Goal: Complete application form

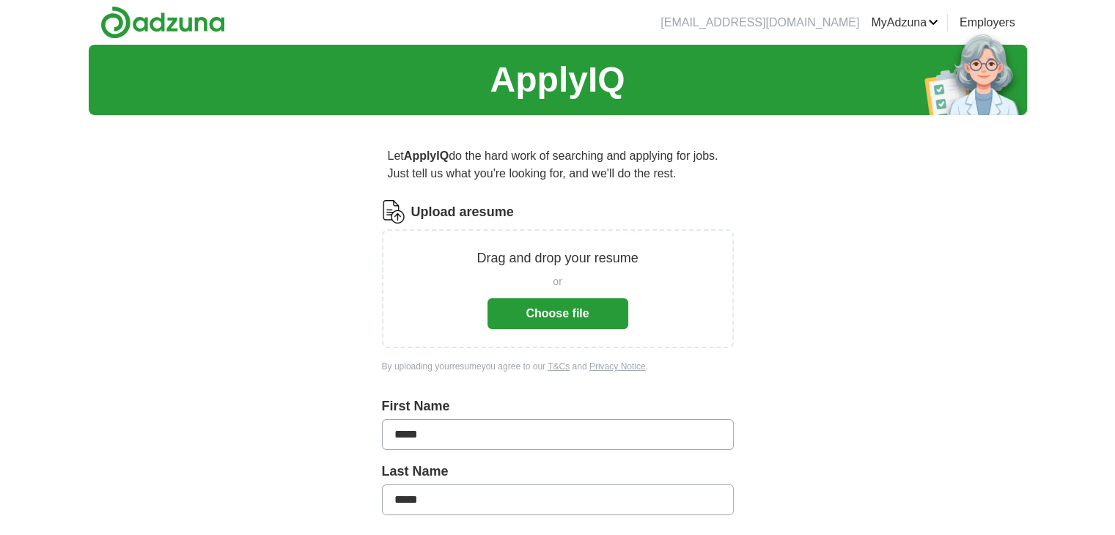
scroll to position [76, 0]
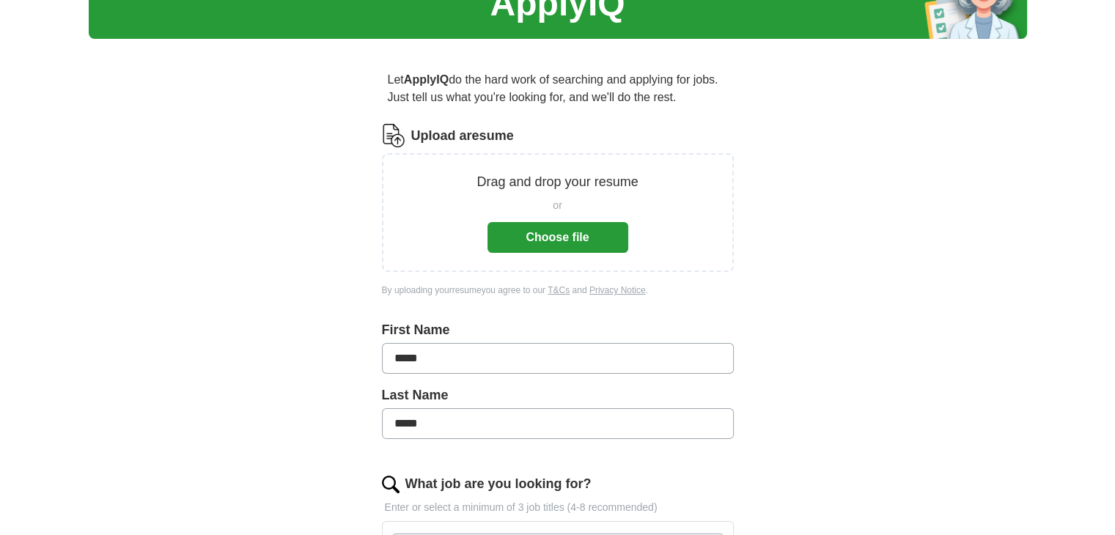
click at [534, 232] on button "Choose file" at bounding box center [557, 237] width 141 height 31
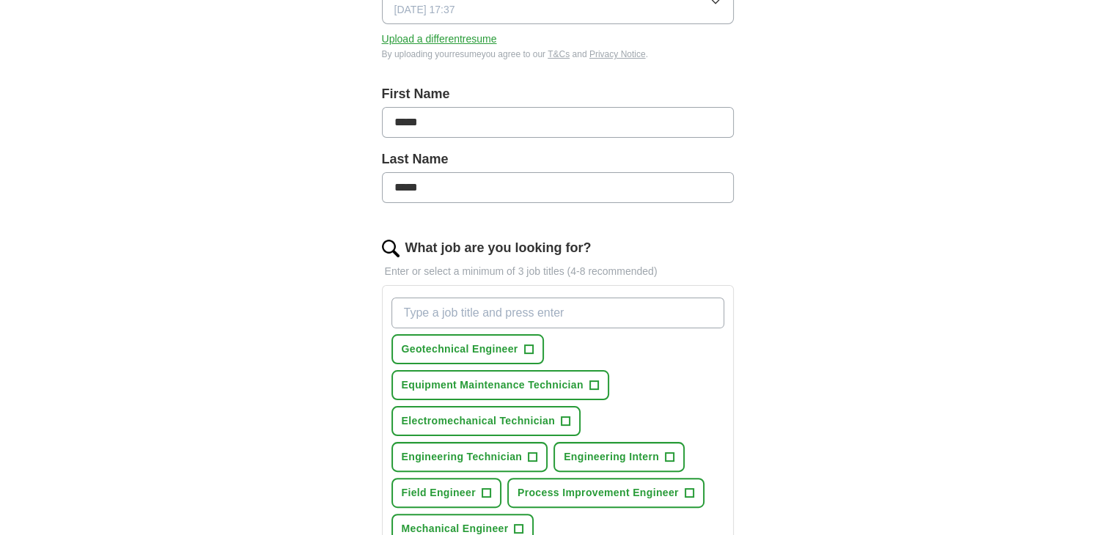
scroll to position [258, 0]
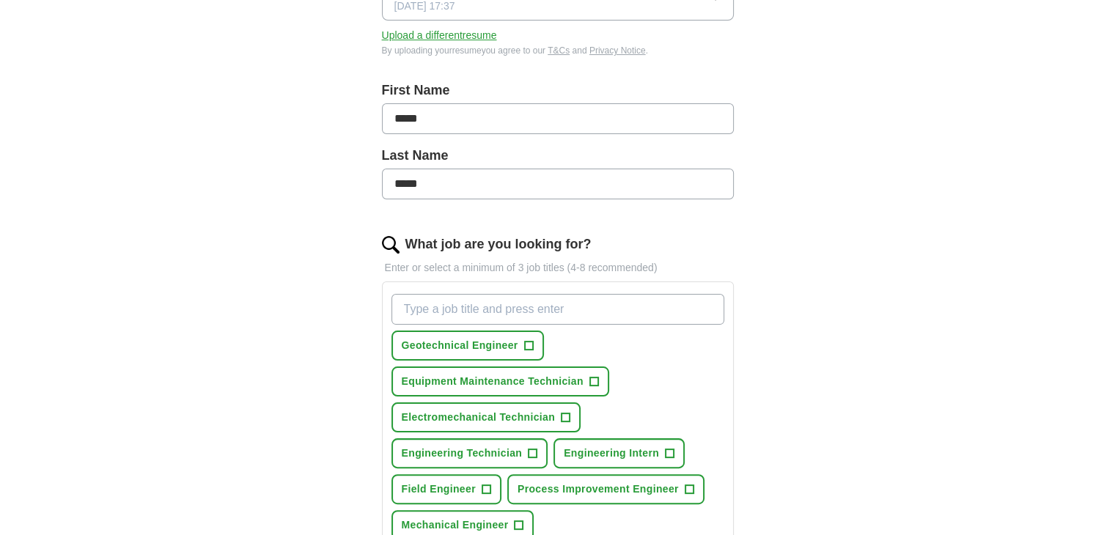
click at [520, 295] on input "What job are you looking for?" at bounding box center [557, 309] width 333 height 31
type input "Engineer in Training"
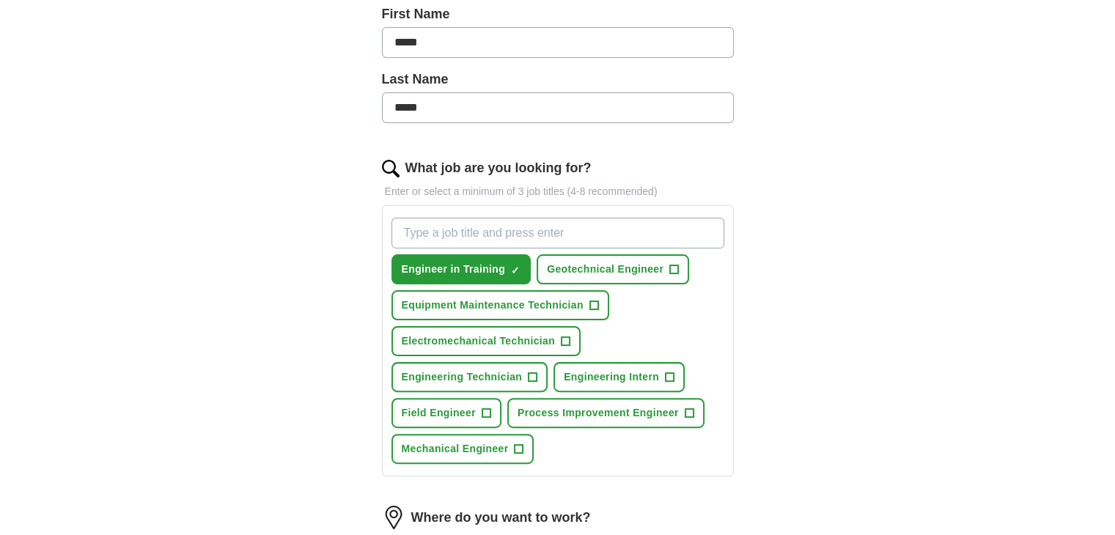
scroll to position [327, 0]
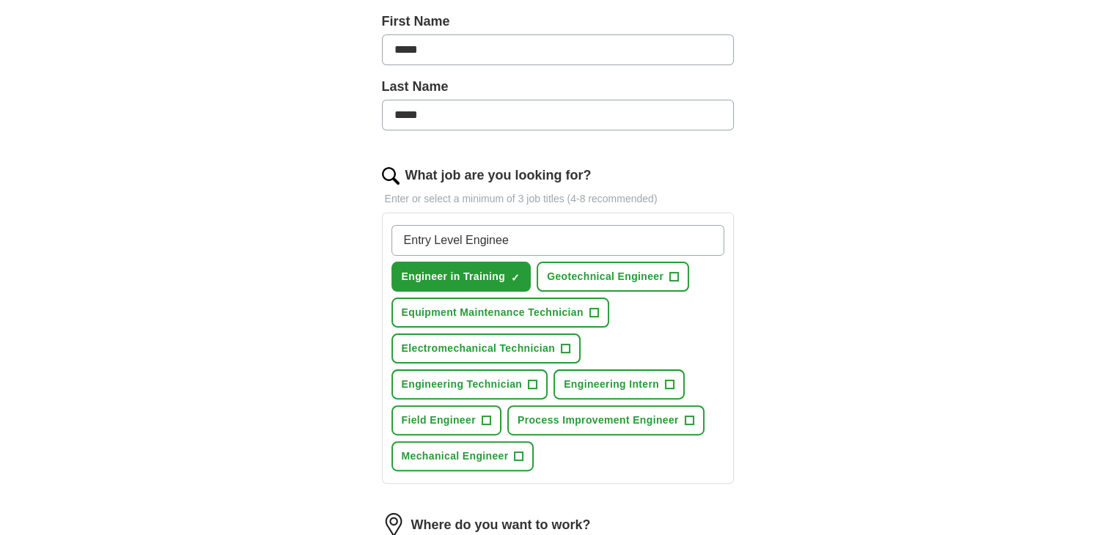
type input "Entry Level Engineer"
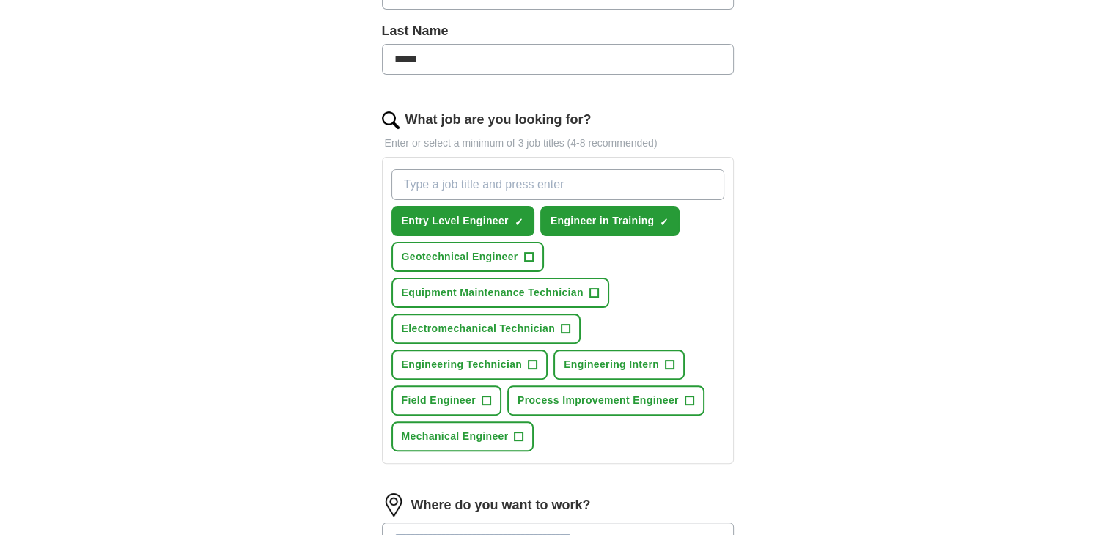
scroll to position [378, 0]
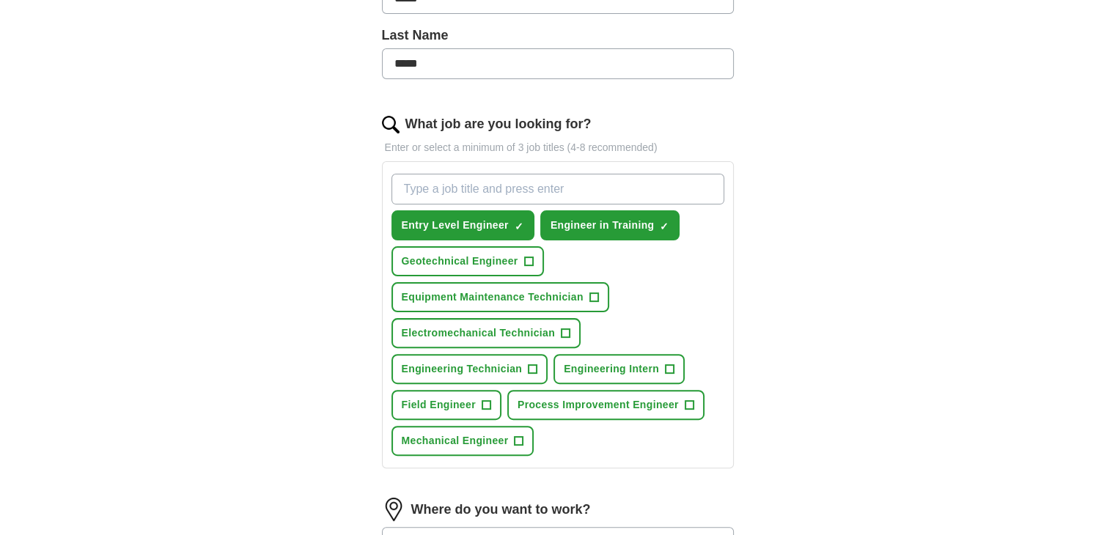
click at [499, 185] on input "What job are you looking for?" at bounding box center [557, 189] width 333 height 31
type input "Mechanical Engineer in Training"
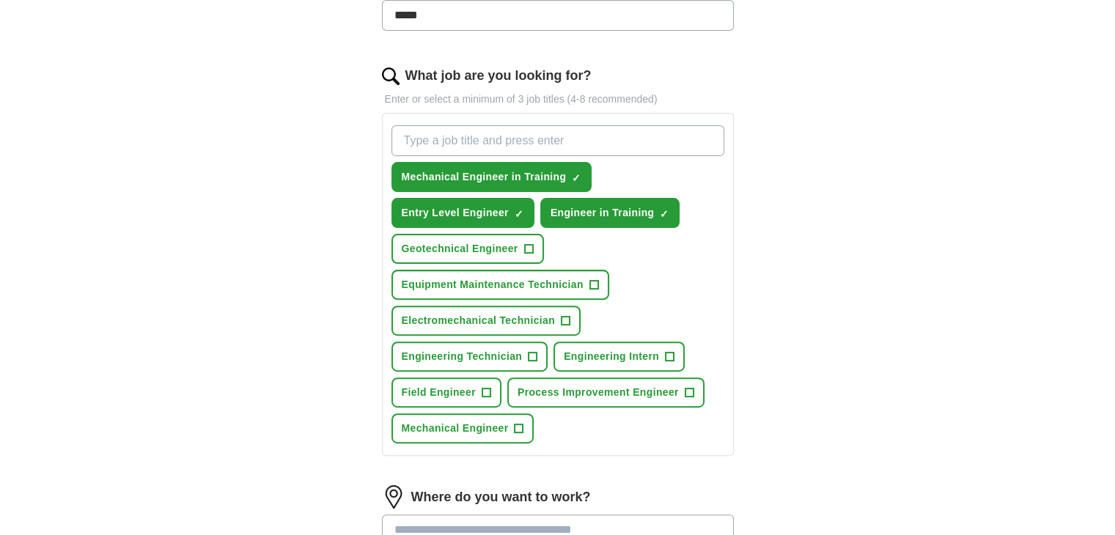
scroll to position [416, 0]
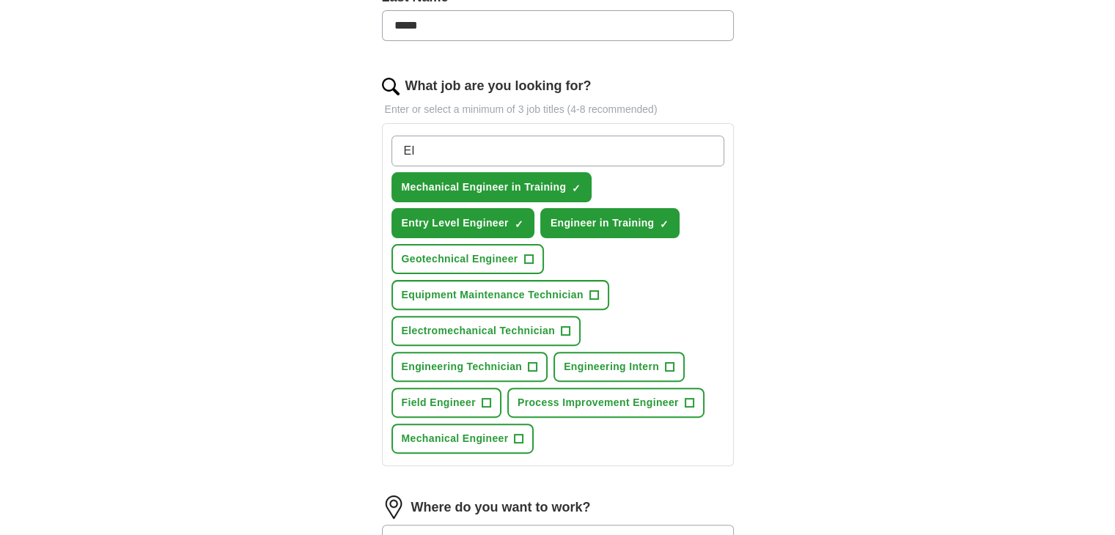
type input "EIT"
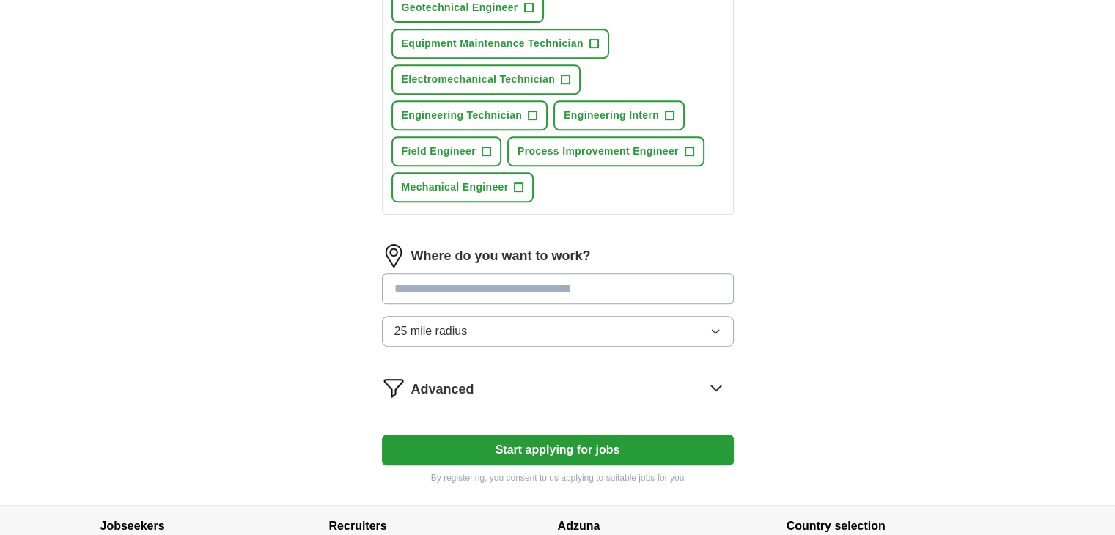
scroll to position [668, 0]
click at [518, 273] on input at bounding box center [558, 288] width 352 height 31
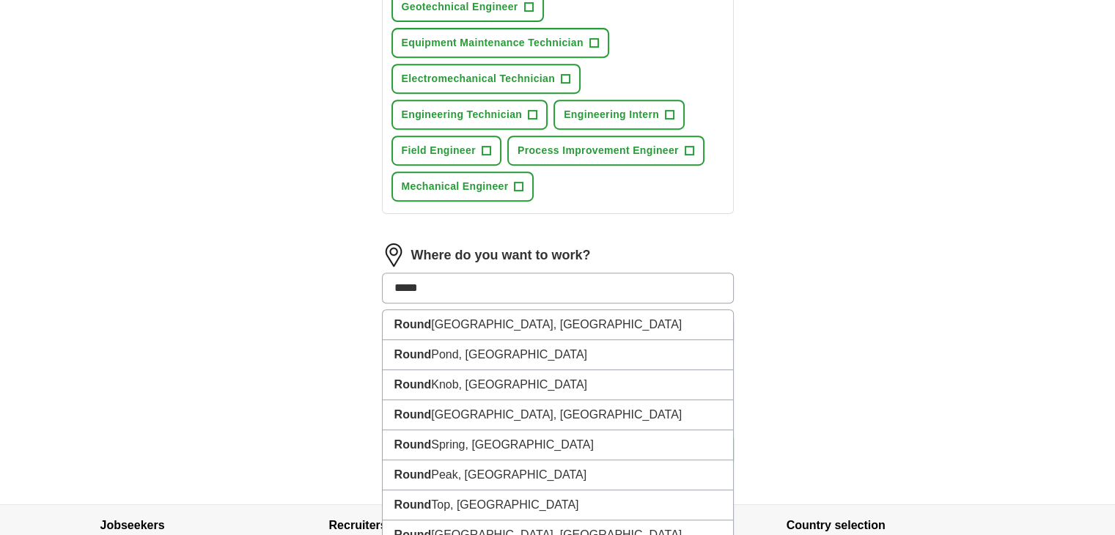
type input "*****"
click at [478, 325] on li "[GEOGRAPHIC_DATA], [GEOGRAPHIC_DATA]" at bounding box center [558, 325] width 350 height 30
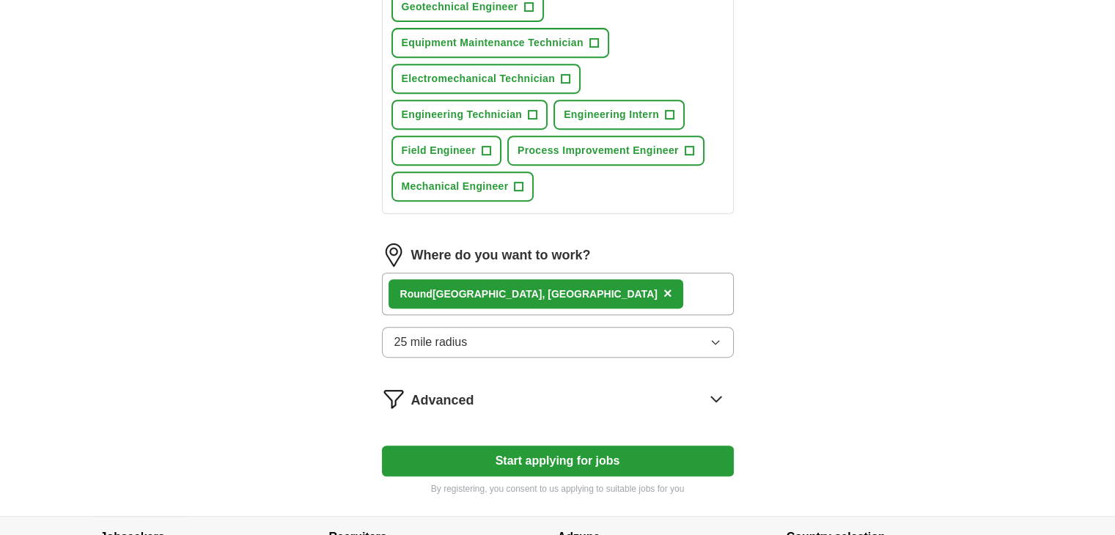
click at [490, 343] on button "25 mile radius" at bounding box center [558, 342] width 352 height 31
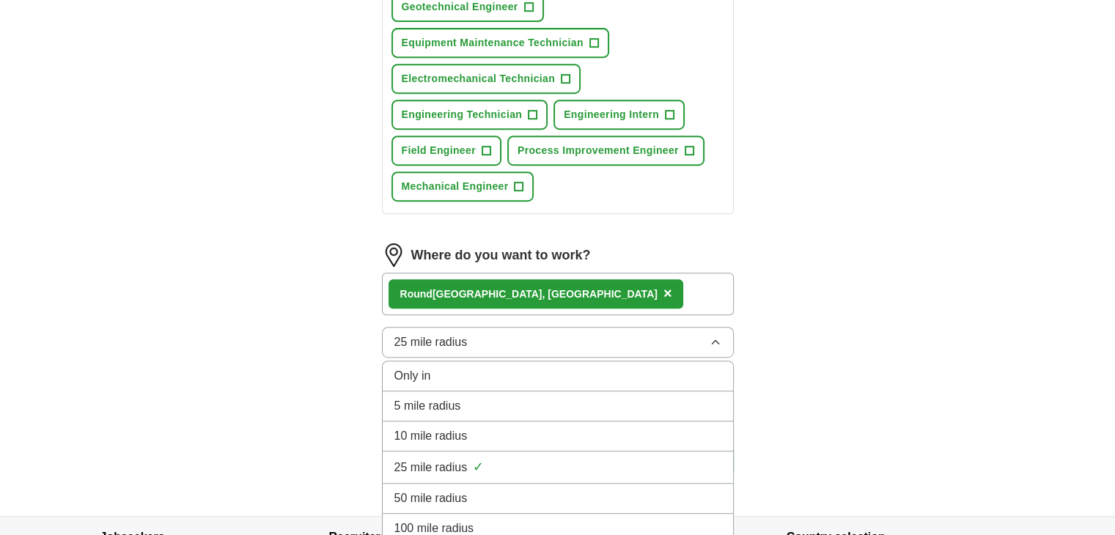
click at [435, 493] on span "50 mile radius" at bounding box center [430, 499] width 73 height 18
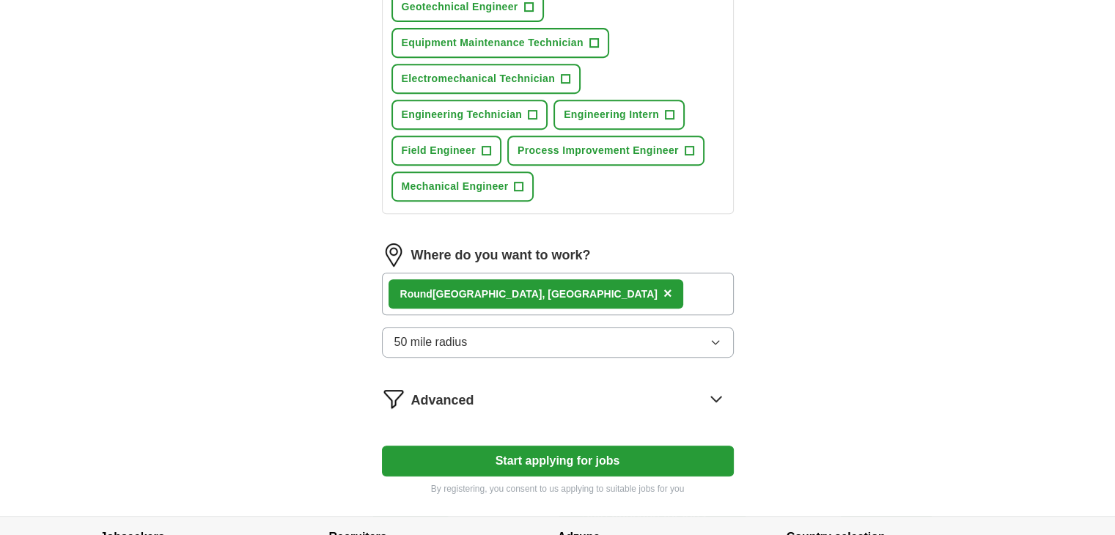
click at [524, 388] on div "Advanced" at bounding box center [572, 398] width 322 height 23
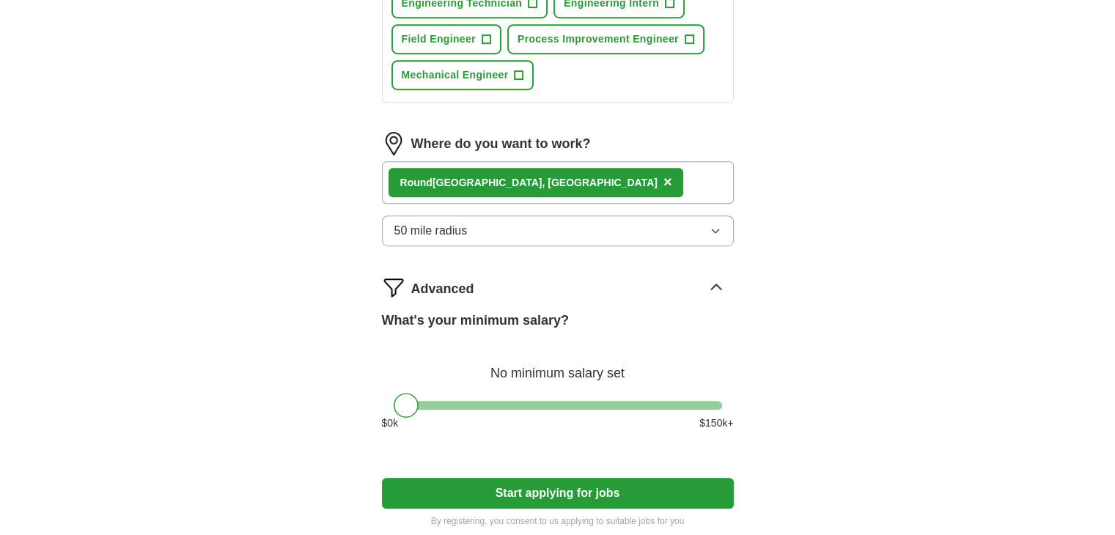
scroll to position [794, 0]
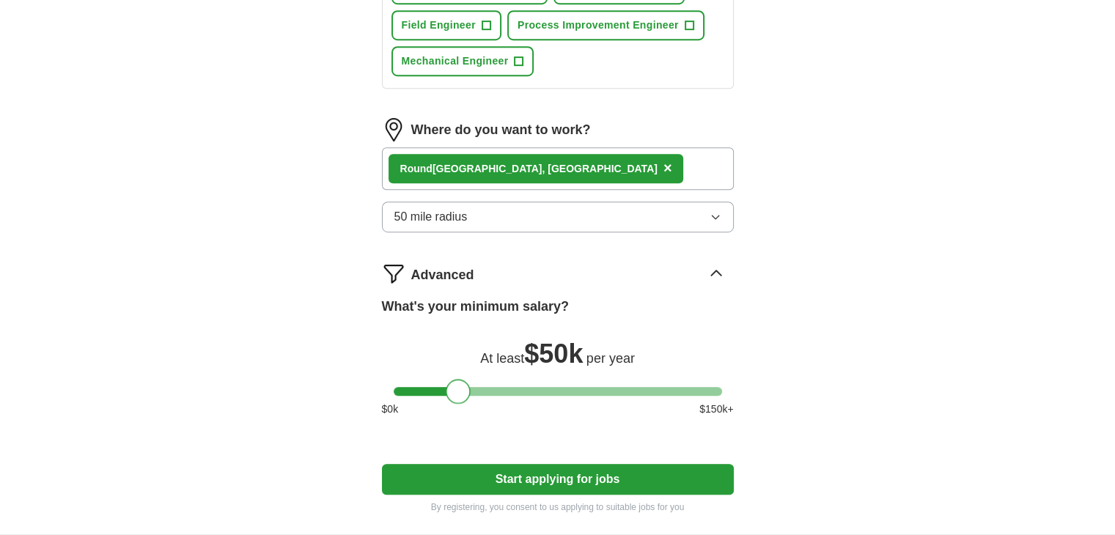
drag, startPoint x: 410, startPoint y: 384, endPoint x: 462, endPoint y: 392, distance: 52.7
click at [462, 392] on div at bounding box center [458, 391] width 25 height 25
click at [495, 470] on button "Start applying for jobs" at bounding box center [558, 479] width 352 height 31
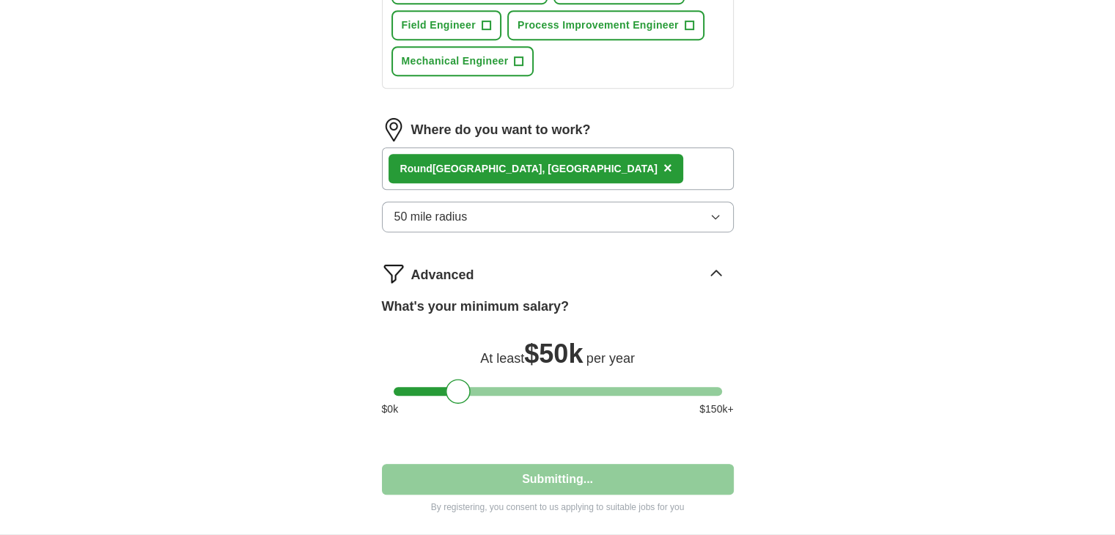
select select "**"
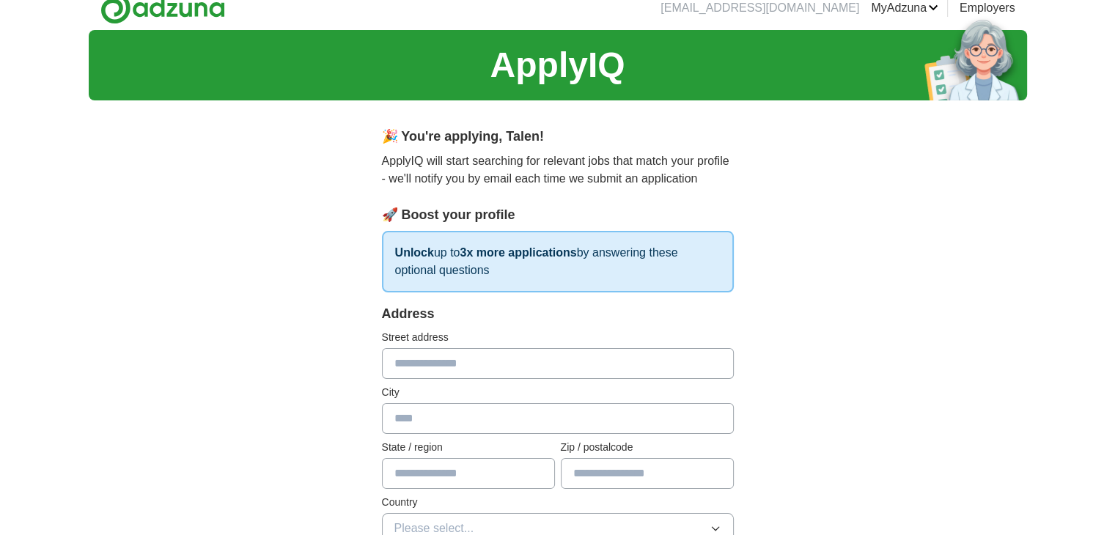
scroll to position [16, 0]
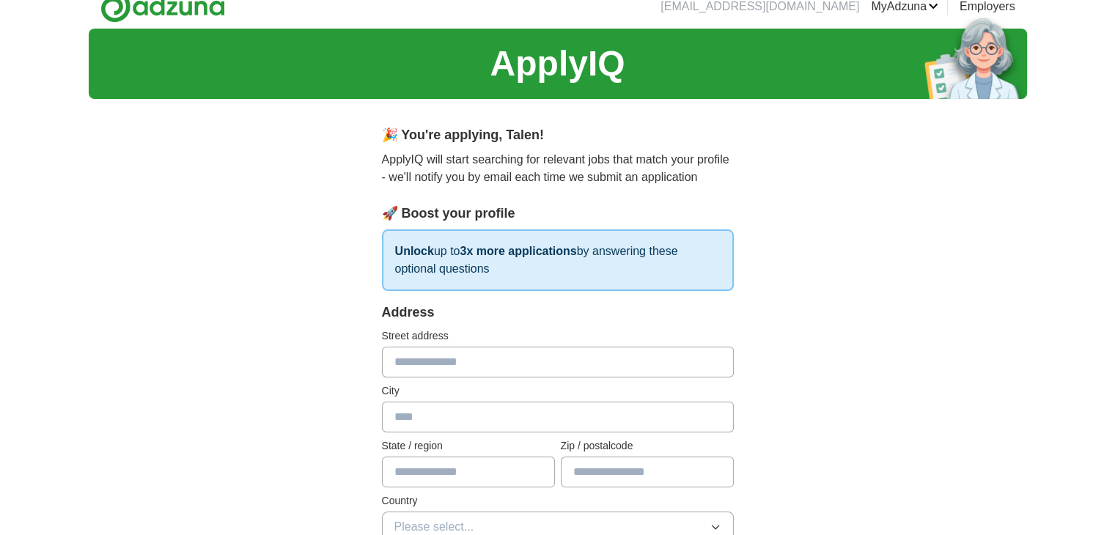
click at [512, 372] on input "text" at bounding box center [558, 362] width 352 height 31
type input "**********"
type input "******"
type input "**"
type input "*****"
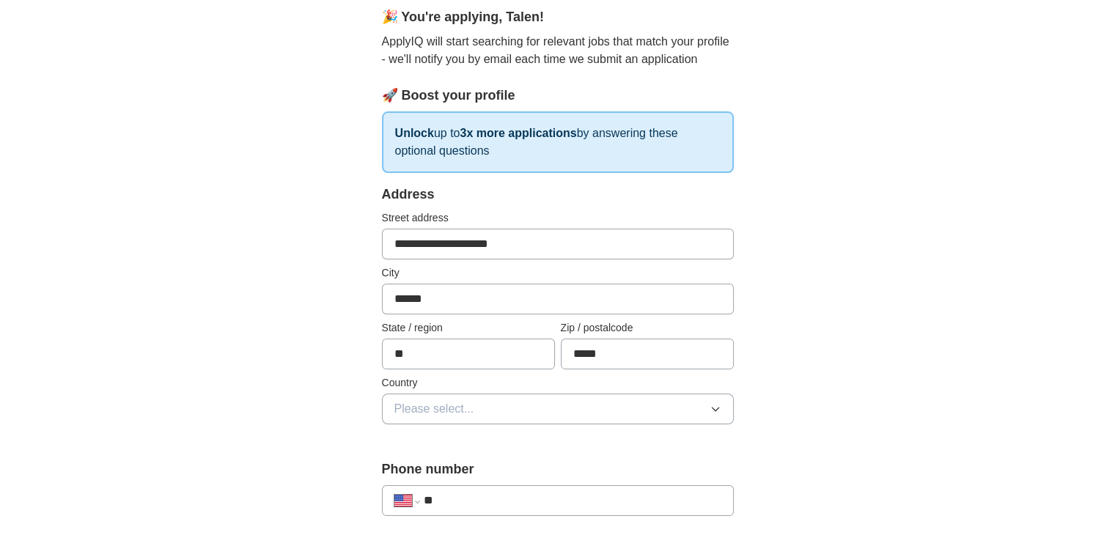
scroll to position [144, 0]
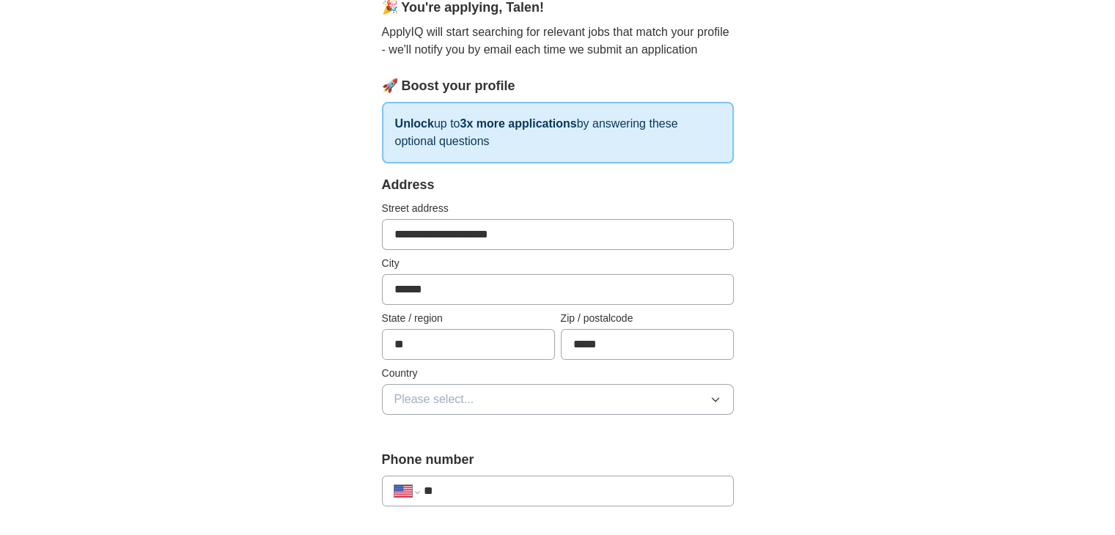
click at [507, 391] on button "Please select..." at bounding box center [558, 399] width 352 height 31
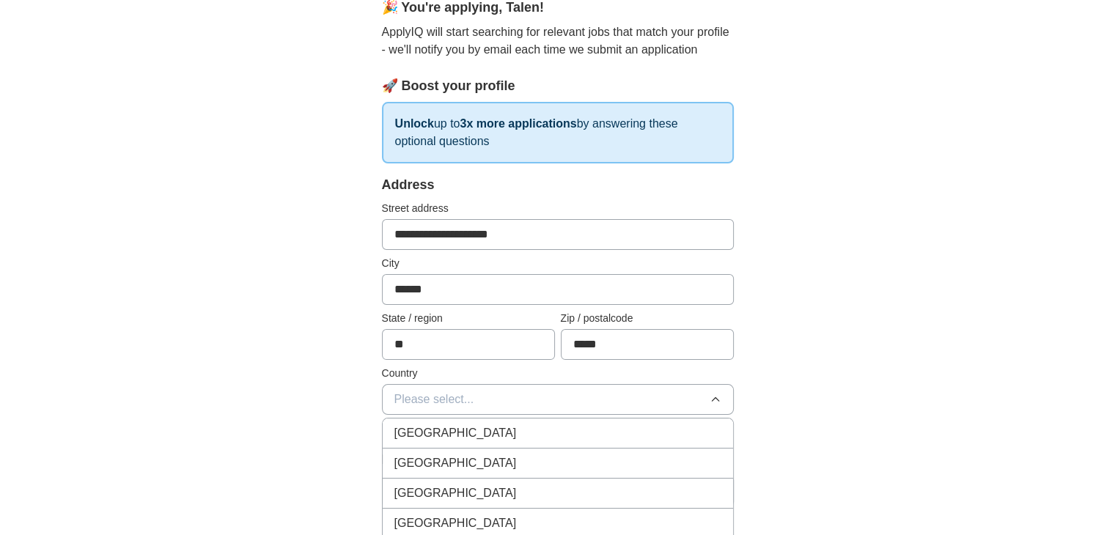
click at [451, 463] on span "[GEOGRAPHIC_DATA]" at bounding box center [455, 463] width 122 height 18
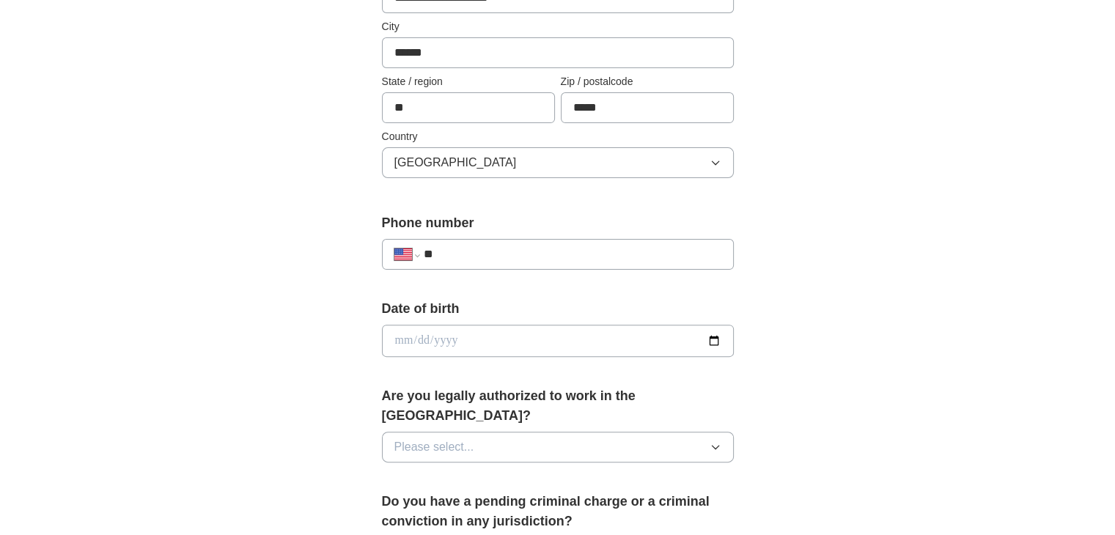
scroll to position [381, 0]
click at [487, 251] on input "**" at bounding box center [572, 254] width 298 height 18
type input "**********"
click at [621, 339] on input "date" at bounding box center [558, 340] width 352 height 32
type input "**********"
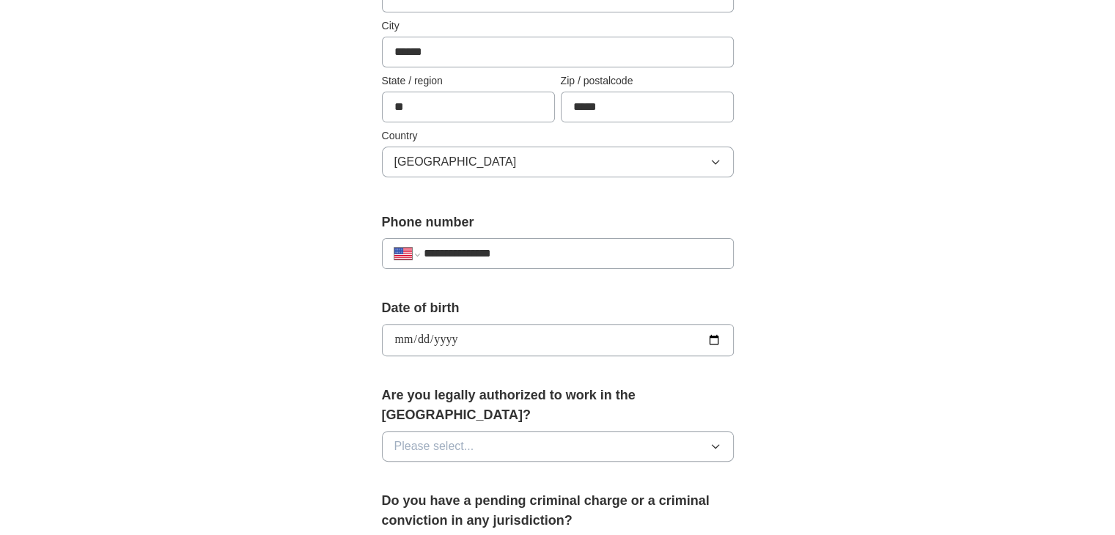
click at [534, 431] on button "Please select..." at bounding box center [558, 446] width 352 height 31
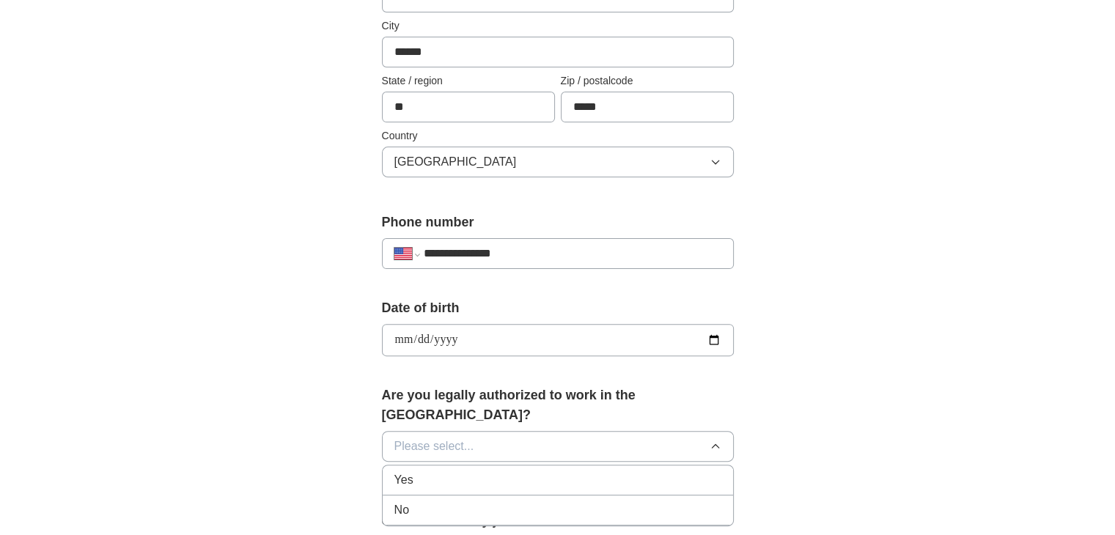
click at [470, 471] on div "Yes" at bounding box center [557, 480] width 327 height 18
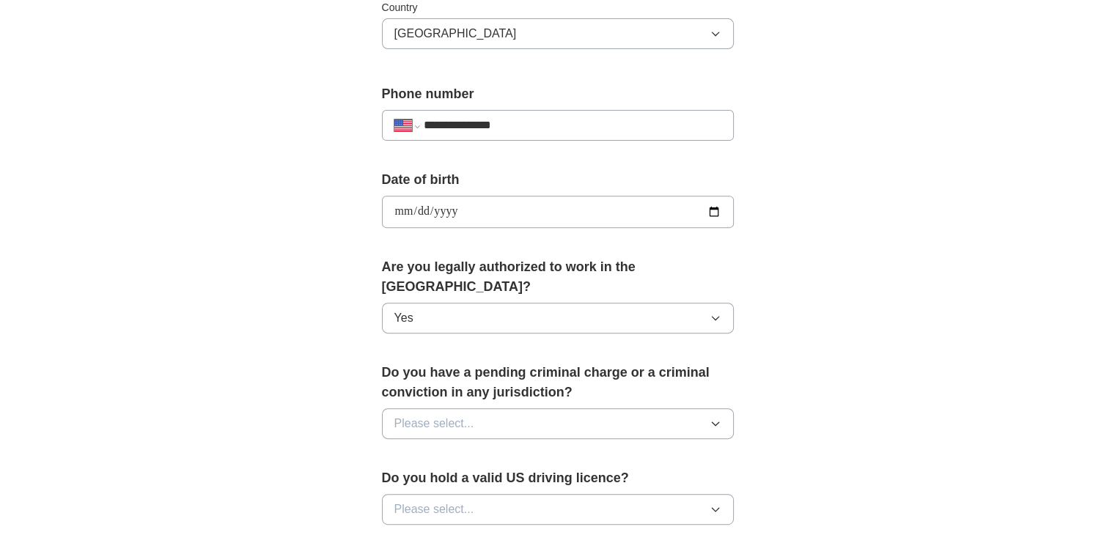
scroll to position [510, 0]
click at [517, 407] on button "Please select..." at bounding box center [558, 422] width 352 height 31
click at [477, 478] on div "No" at bounding box center [557, 487] width 327 height 18
click at [473, 500] on span "Please select..." at bounding box center [434, 509] width 80 height 18
click at [456, 534] on div "Yes" at bounding box center [557, 543] width 327 height 18
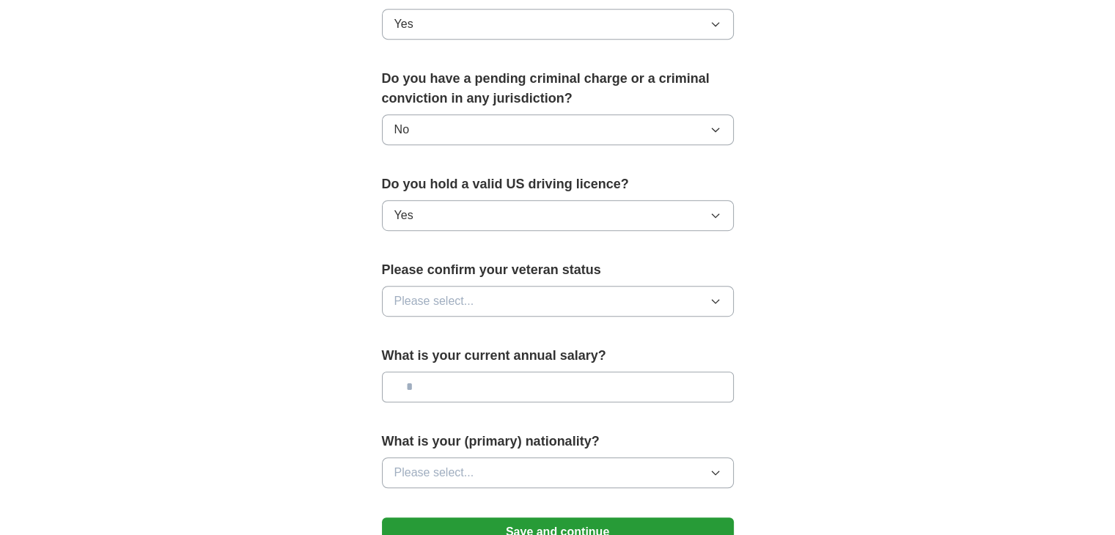
scroll to position [811, 0]
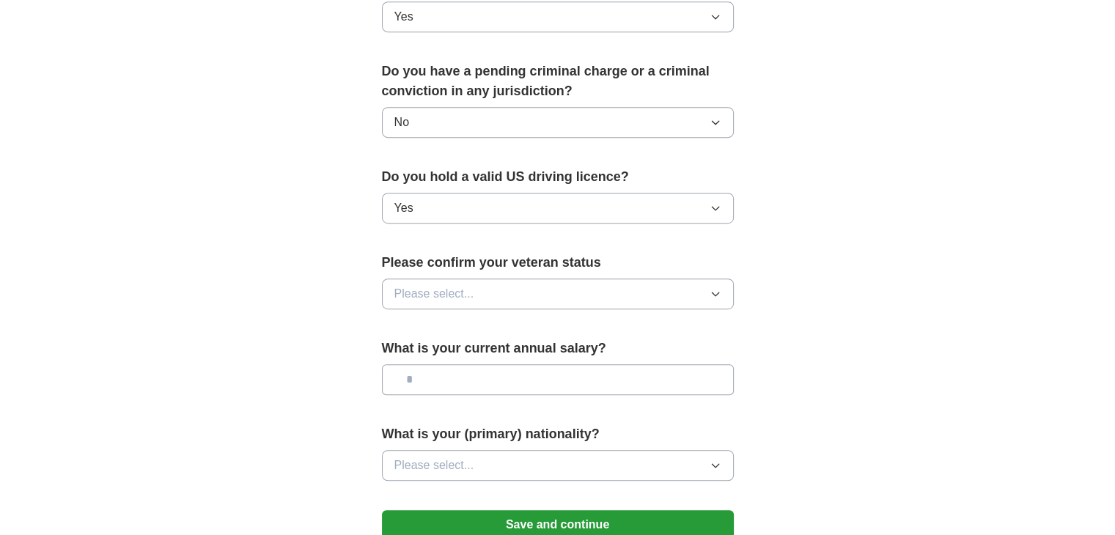
click at [580, 278] on button "Please select..." at bounding box center [558, 293] width 352 height 31
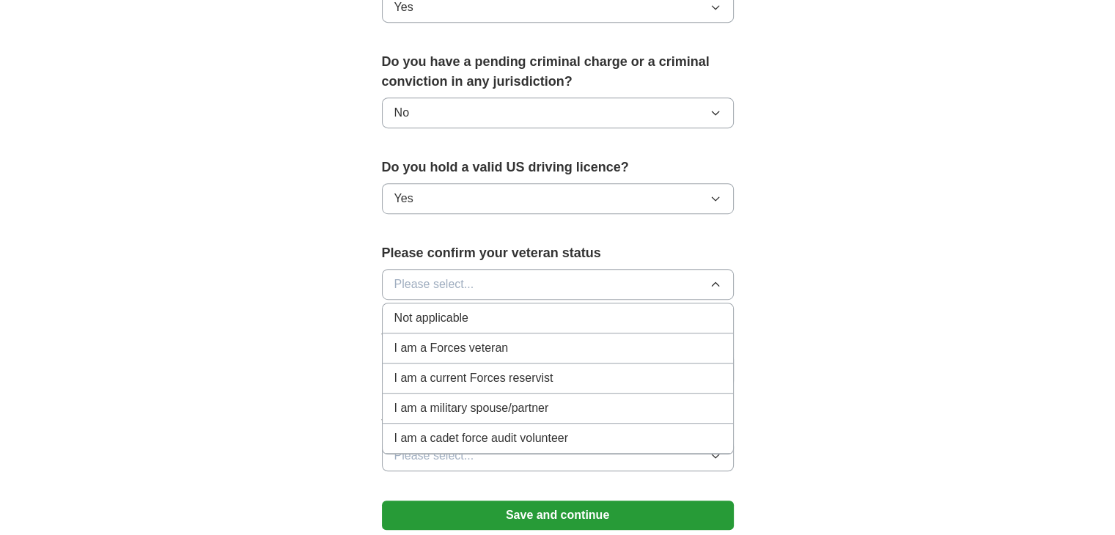
scroll to position [832, 0]
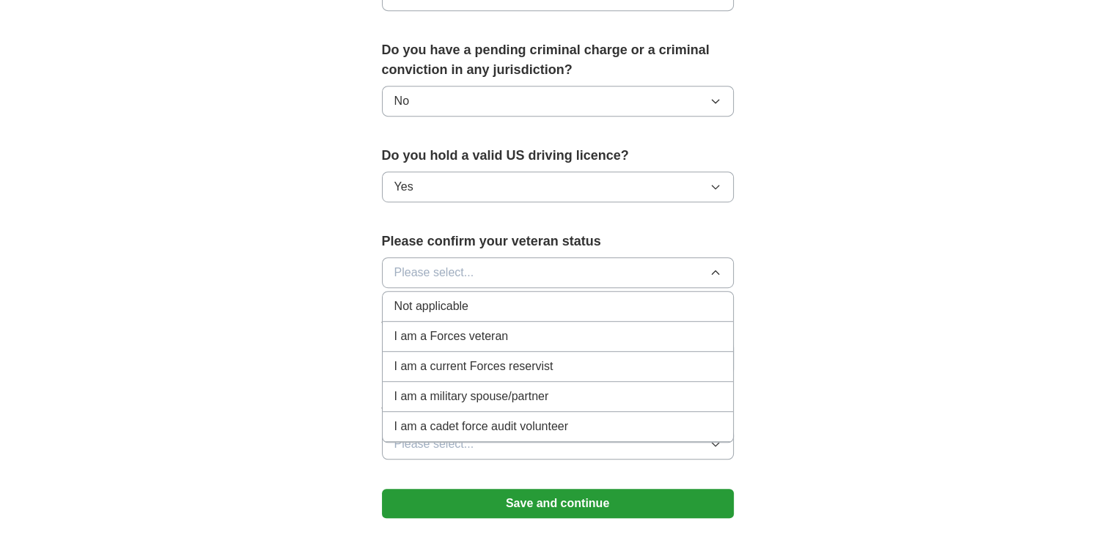
click at [490, 298] on div "Not applicable" at bounding box center [557, 307] width 327 height 18
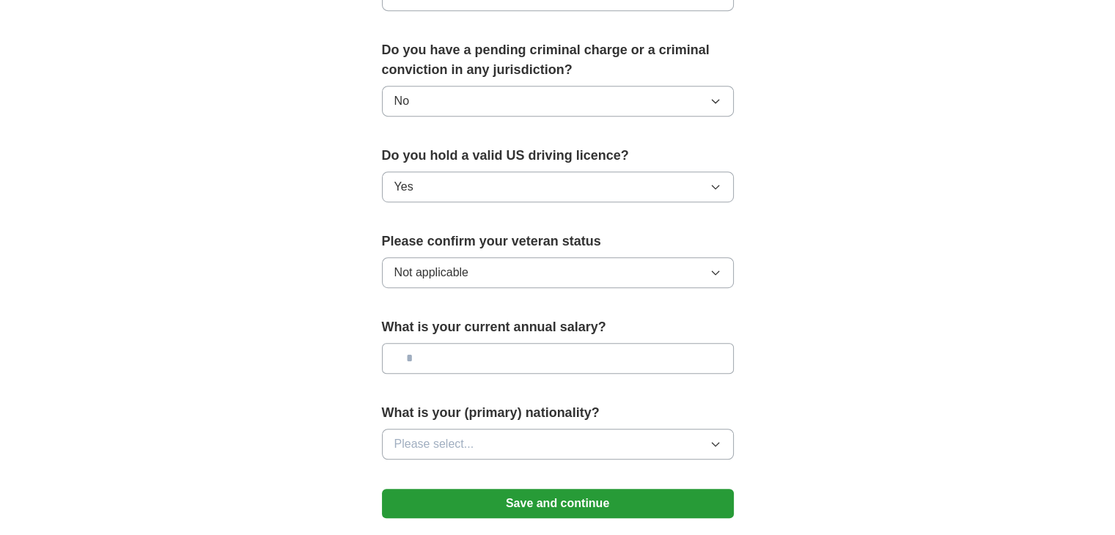
click at [487, 403] on div "What is your (primary) nationality? Please select..." at bounding box center [558, 437] width 352 height 68
click at [477, 429] on button "Please select..." at bounding box center [558, 444] width 352 height 31
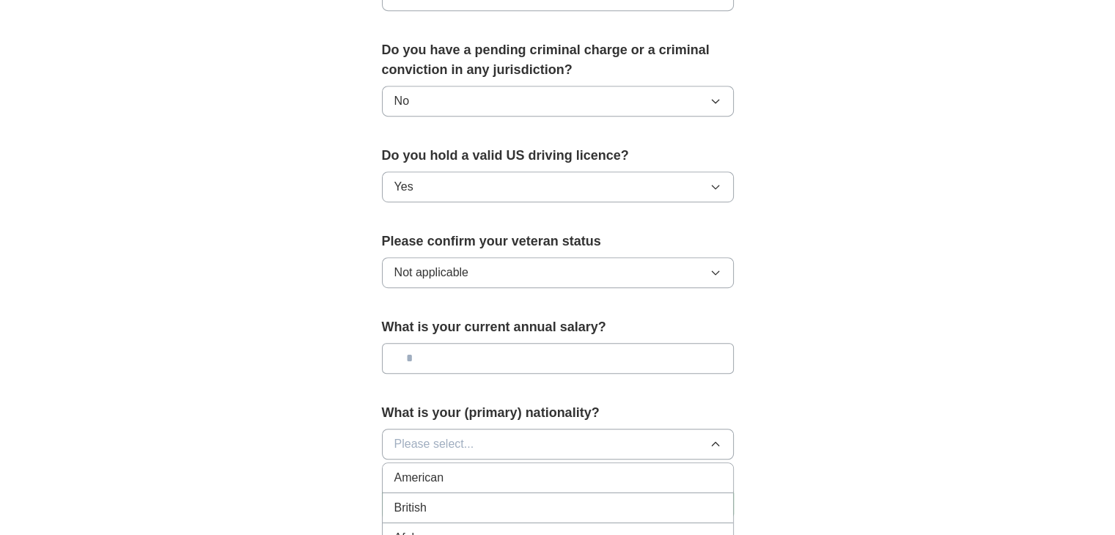
click at [456, 469] on div "American" at bounding box center [557, 478] width 327 height 18
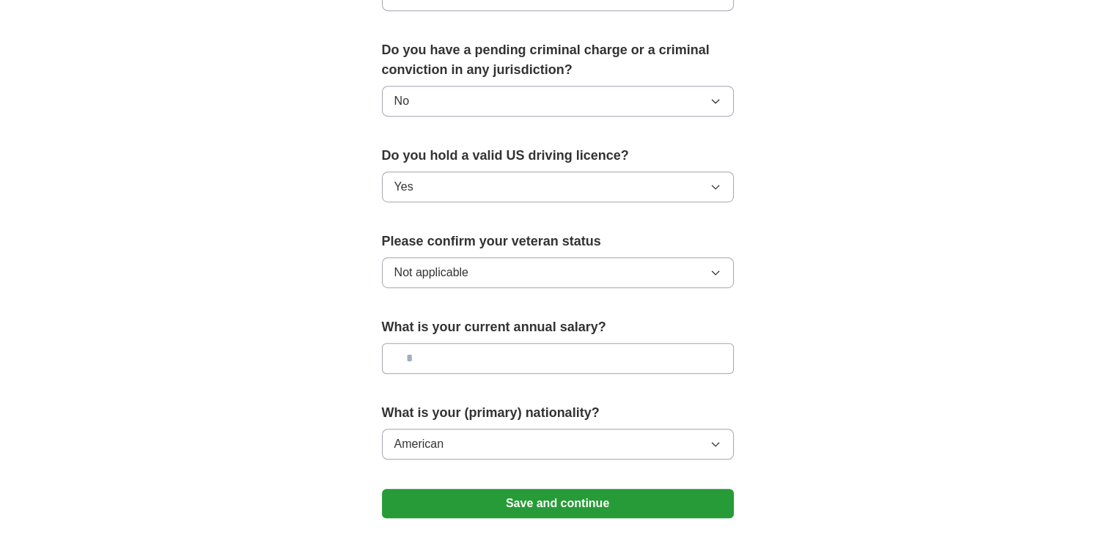
click at [462, 489] on button "Save and continue" at bounding box center [558, 503] width 352 height 29
